Goal: Task Accomplishment & Management: Manage account settings

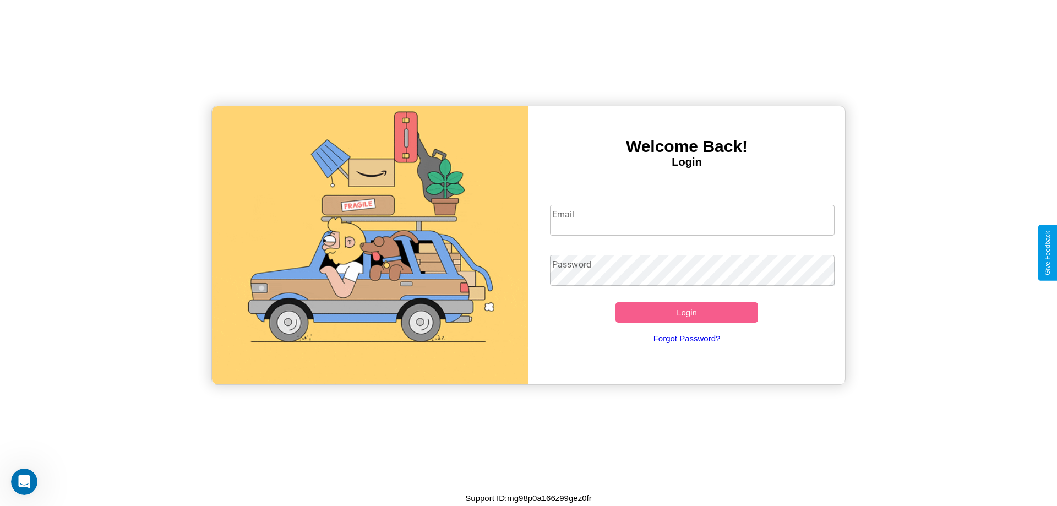
click at [692, 220] on input "Email" at bounding box center [692, 220] width 285 height 31
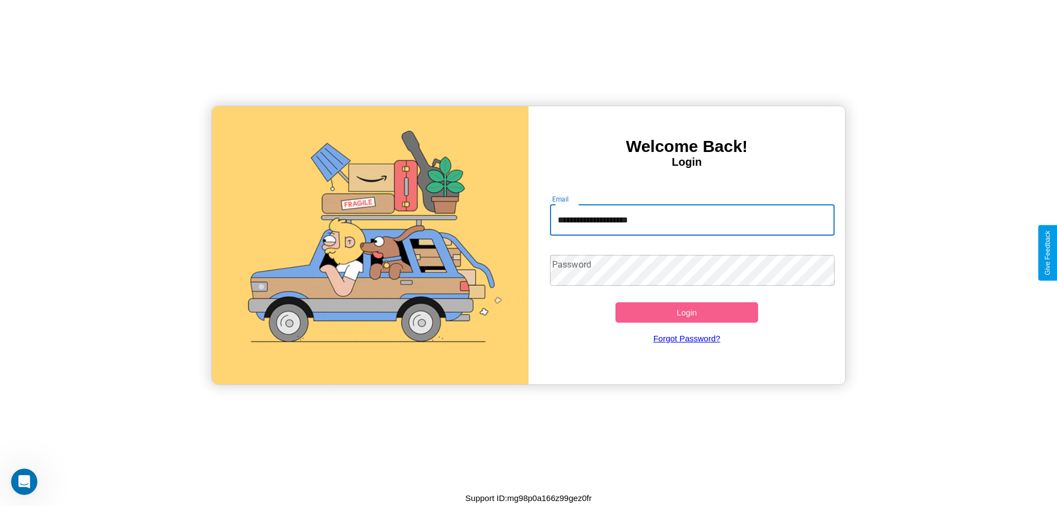
type input "**********"
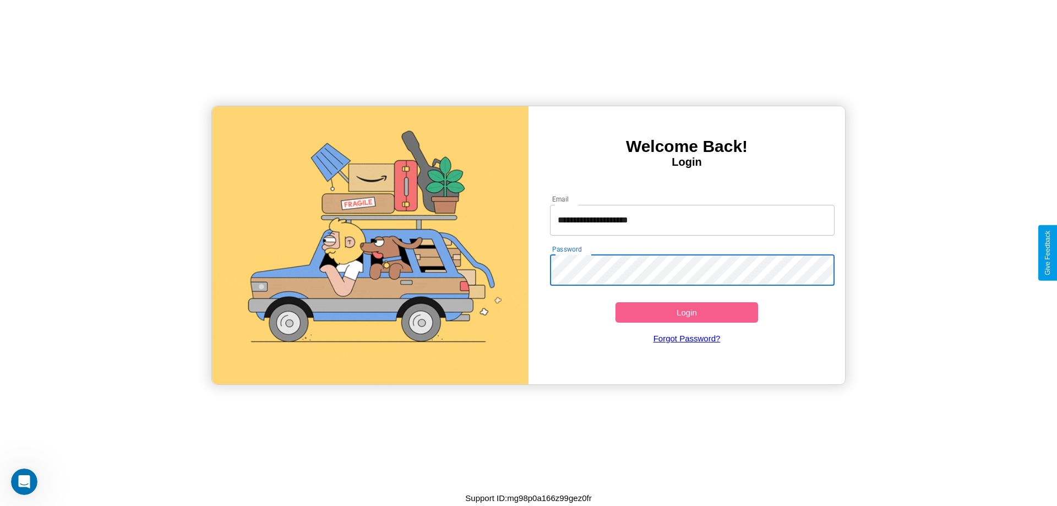
click at [687, 312] on button "Login" at bounding box center [687, 312] width 143 height 20
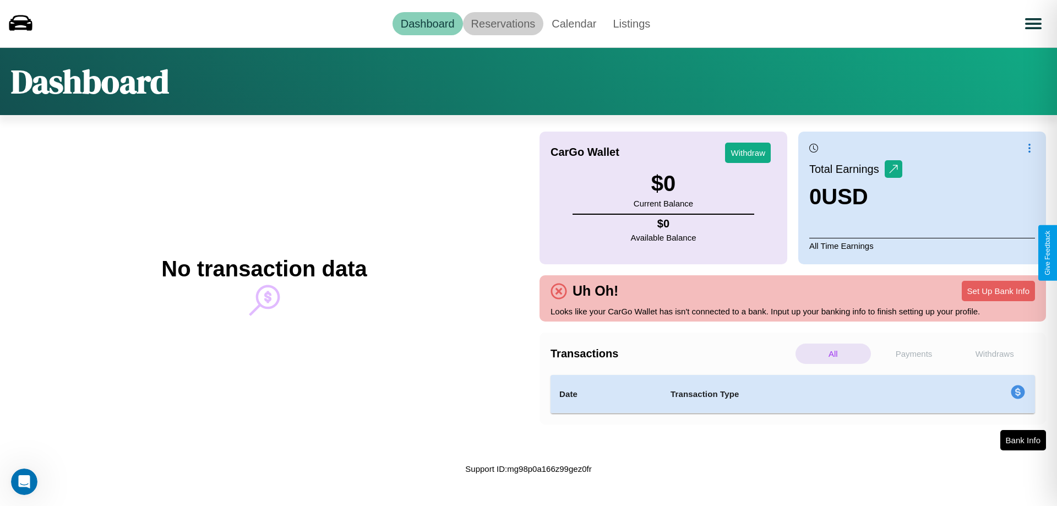
click at [503, 23] on link "Reservations" at bounding box center [503, 23] width 81 height 23
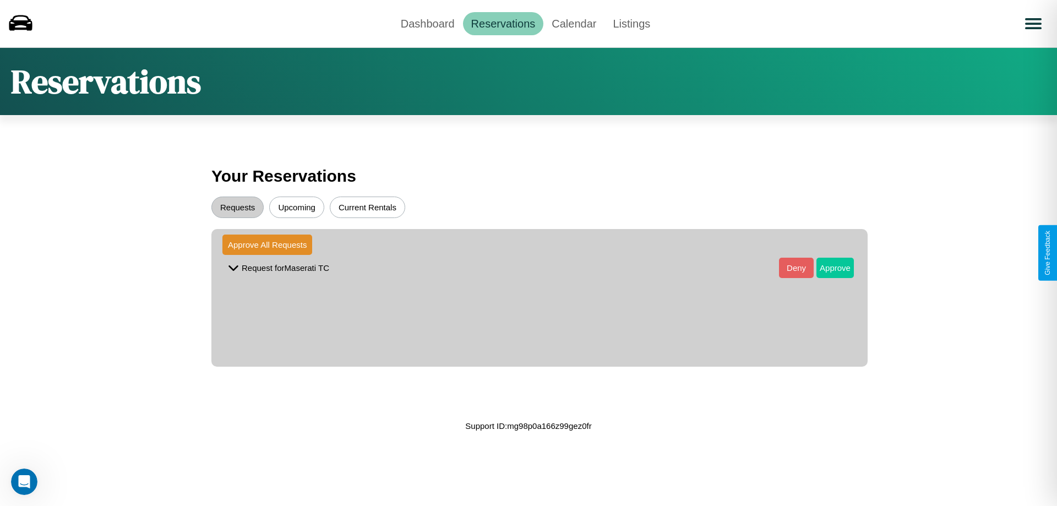
click at [827, 268] on button "Approve" at bounding box center [835, 268] width 37 height 20
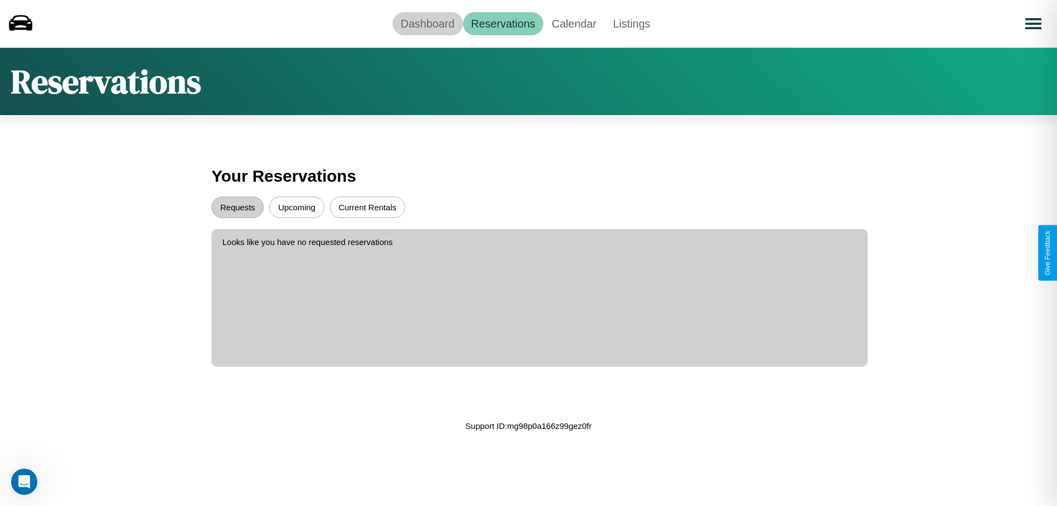
click at [427, 23] on link "Dashboard" at bounding box center [428, 23] width 70 height 23
